Goal: Information Seeking & Learning: Understand process/instructions

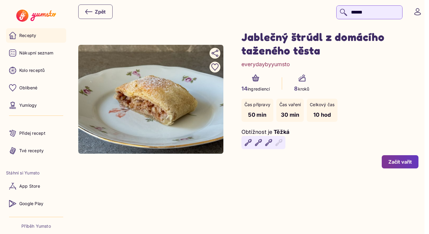
click at [36, 31] on link "Recepty" at bounding box center [36, 35] width 60 height 14
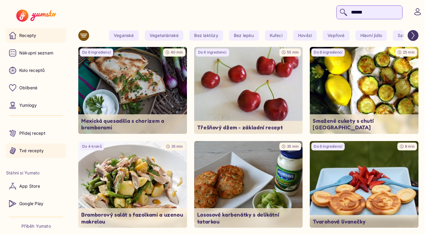
click at [39, 152] on p "Tvé recepty" at bounding box center [31, 151] width 24 height 6
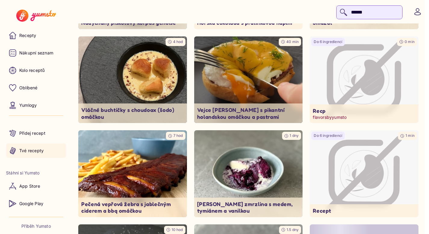
scroll to position [135, 0]
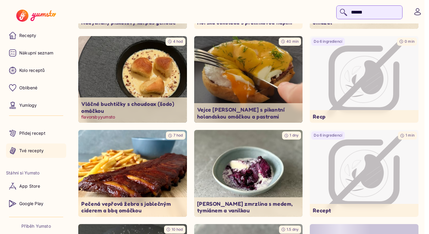
click at [106, 91] on img at bounding box center [133, 79] width 114 height 91
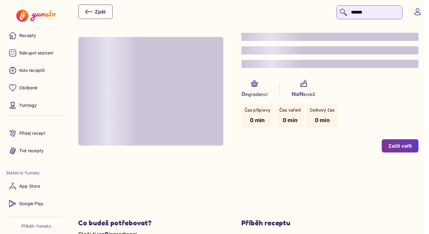
type input "*"
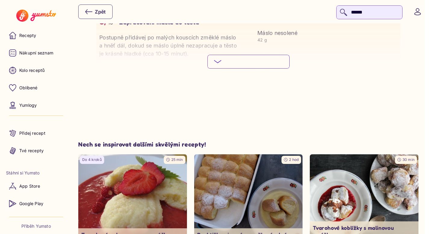
scroll to position [864, 0]
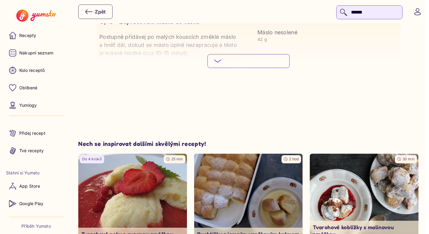
click at [277, 64] on span "Podívej se na celý postup" at bounding box center [253, 61] width 59 height 6
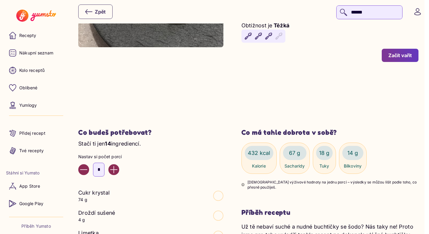
scroll to position [0, 0]
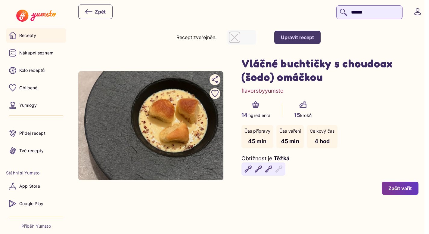
click at [23, 40] on link "Recepty" at bounding box center [36, 35] width 60 height 14
